Goal: Check status: Check status

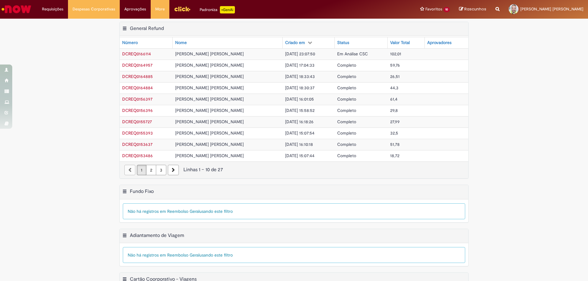
click at [177, 7] on img "Menu Cabeçalho" at bounding box center [182, 8] width 17 height 9
